Goal: Information Seeking & Learning: Check status

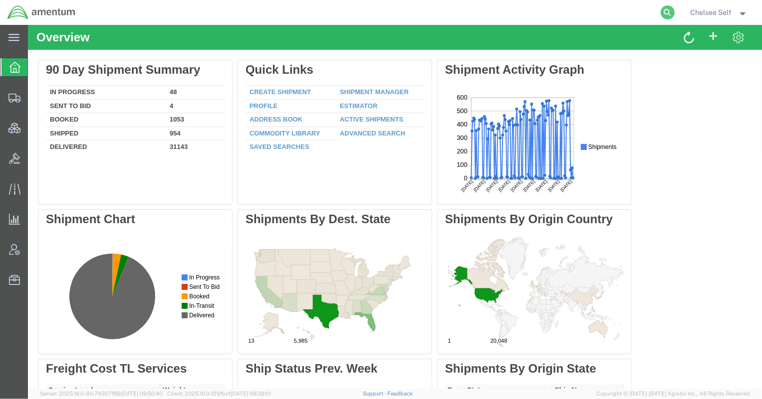
click at [670, 14] on icon at bounding box center [667, 12] width 14 height 14
click at [528, 9] on input "search" at bounding box center [508, 12] width 303 height 24
paste input "392750674126"
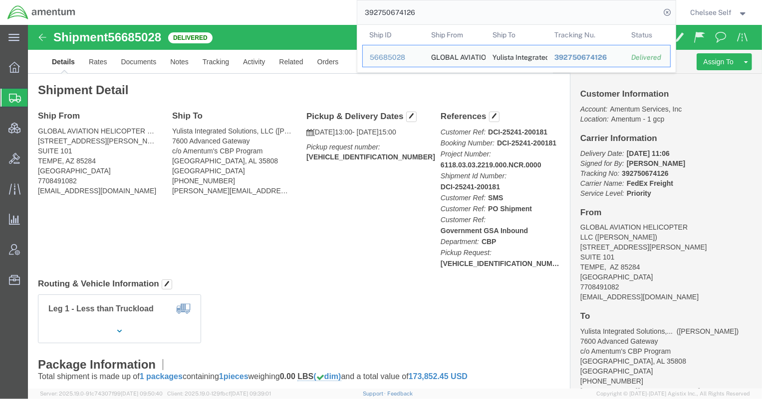
drag, startPoint x: 430, startPoint y: 10, endPoint x: 271, endPoint y: 3, distance: 159.7
click at [271, 3] on div "392750674126 Ship ID Ship From Ship To Tracking Nu. Status Ship ID 56685028 Shi…" at bounding box center [379, 12] width 592 height 25
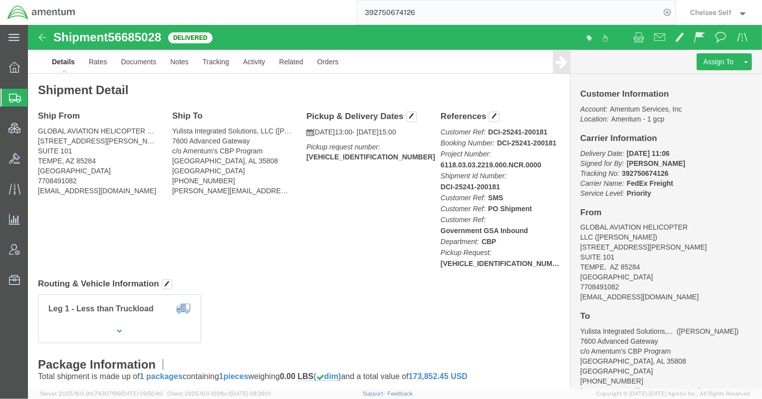
paste input "80978291"
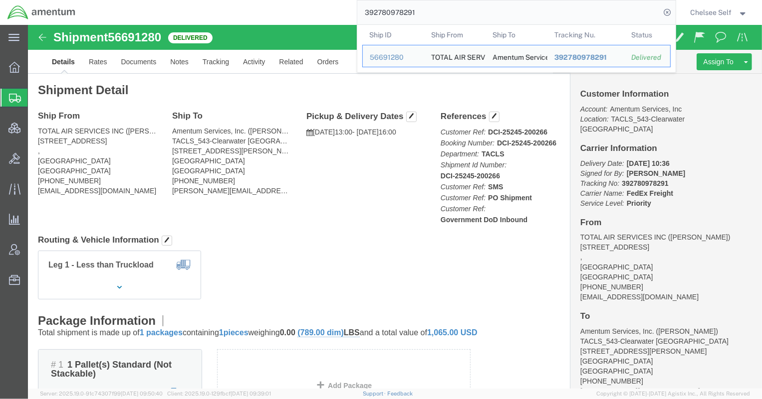
drag, startPoint x: 432, startPoint y: 10, endPoint x: 199, endPoint y: -7, distance: 233.5
click at [199, 0] on html "main_menu Created with Sketch. Collapse Menu Overview Shipments Shipment Manage…" at bounding box center [381, 199] width 762 height 399
paste input "5136818396"
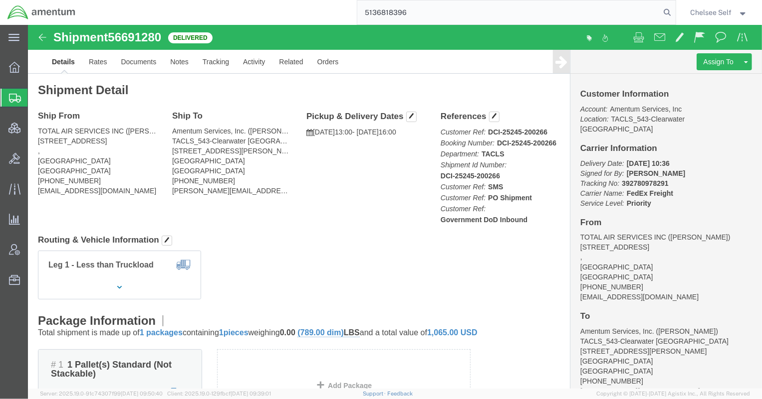
type input "5136818396"
